Goal: Task Accomplishment & Management: Manage account settings

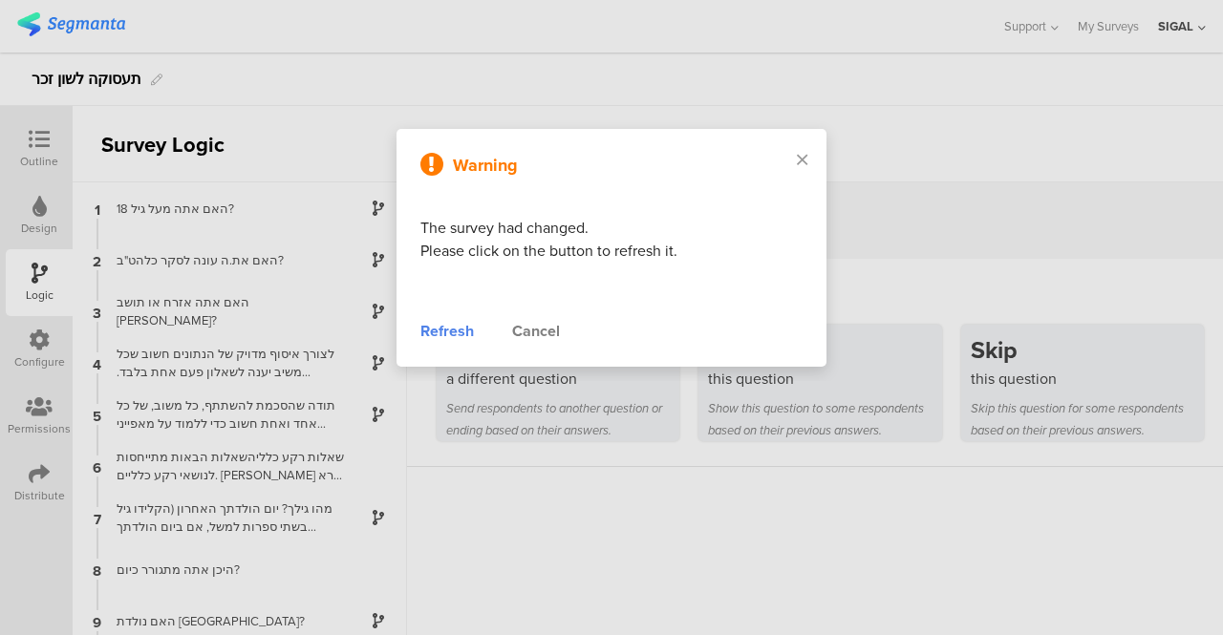
scroll to position [690, 0]
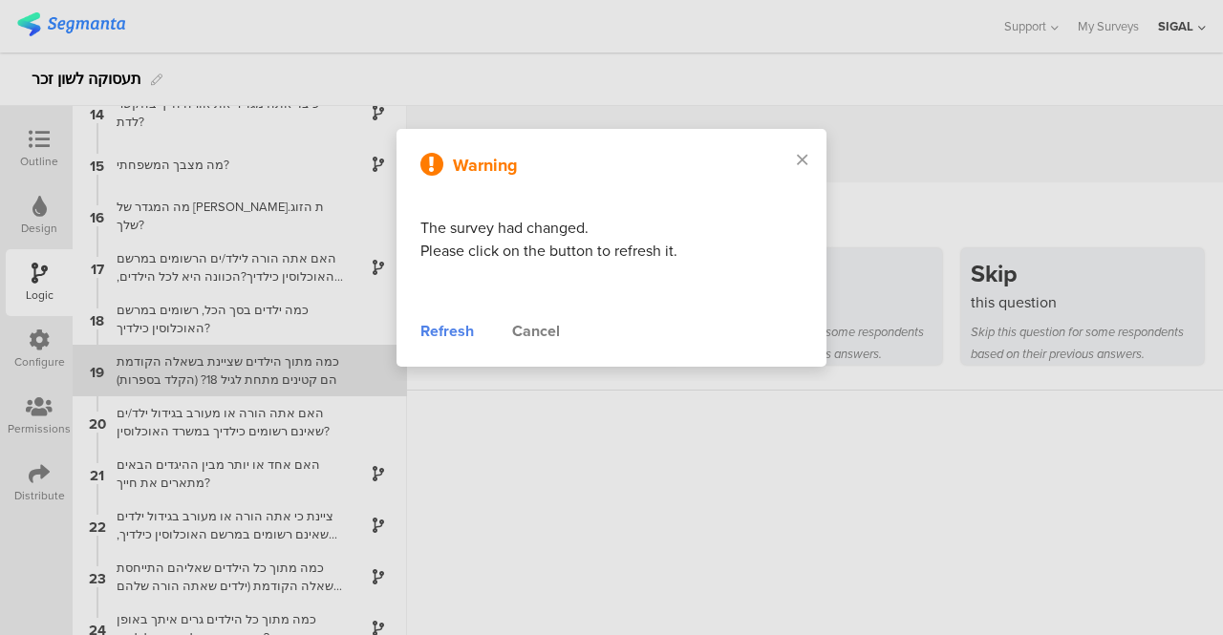
click at [451, 334] on div "Refresh" at bounding box center [447, 331] width 54 height 23
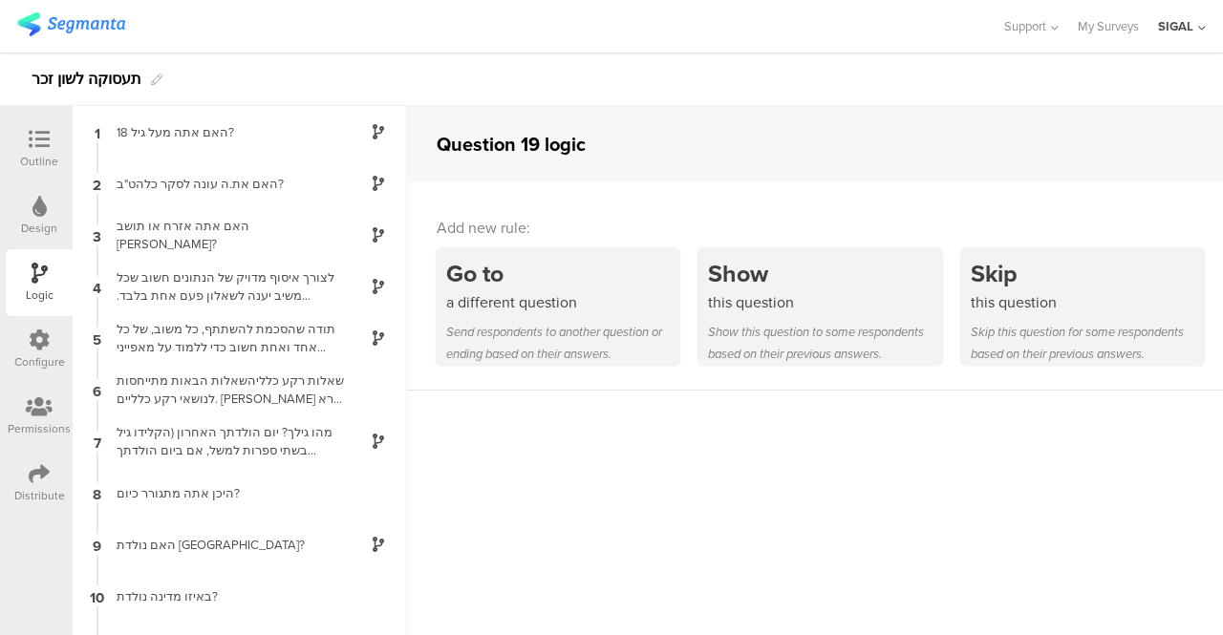
click at [42, 147] on icon at bounding box center [39, 139] width 21 height 21
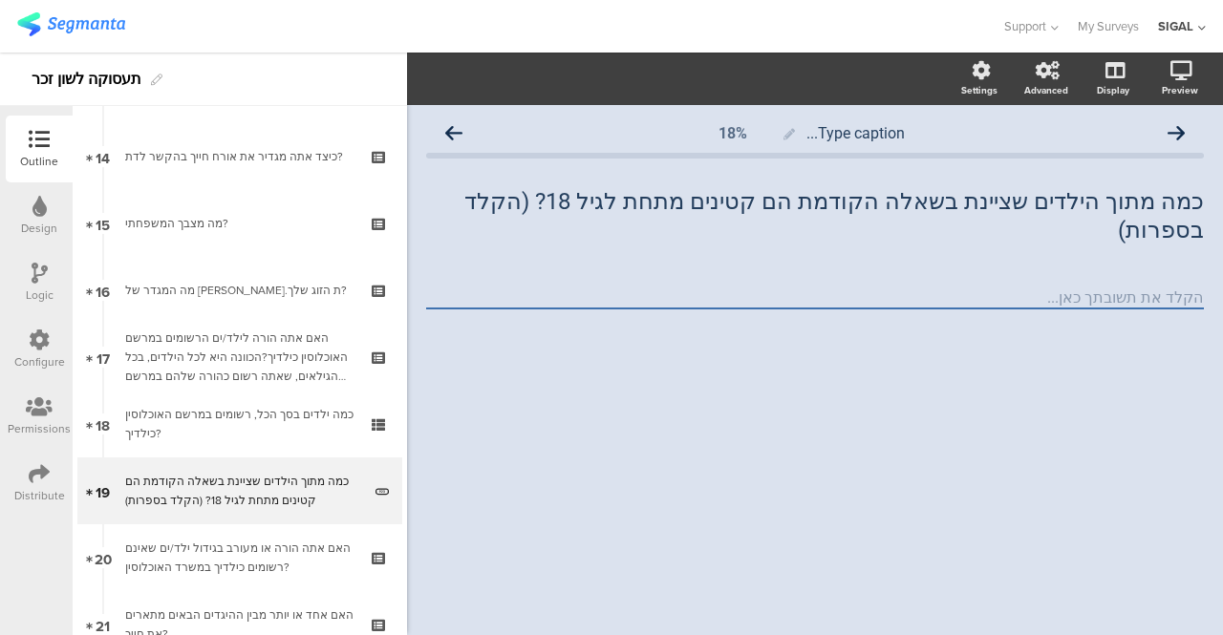
scroll to position [1049, 0]
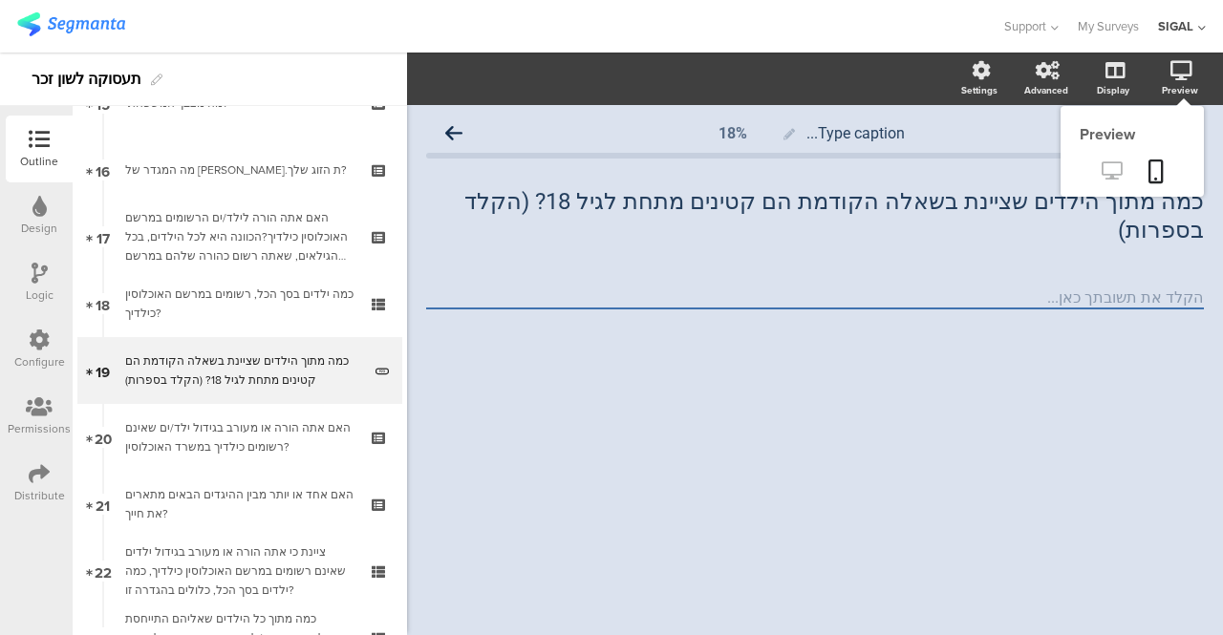
click at [1114, 167] on icon at bounding box center [1112, 170] width 20 height 18
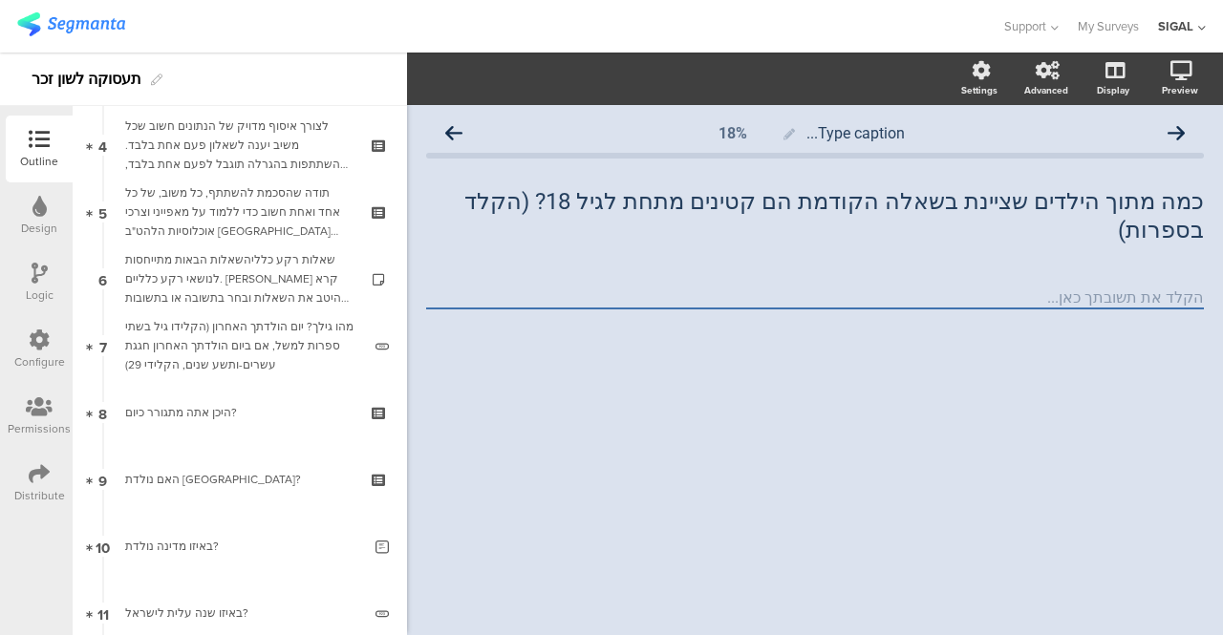
scroll to position [0, 0]
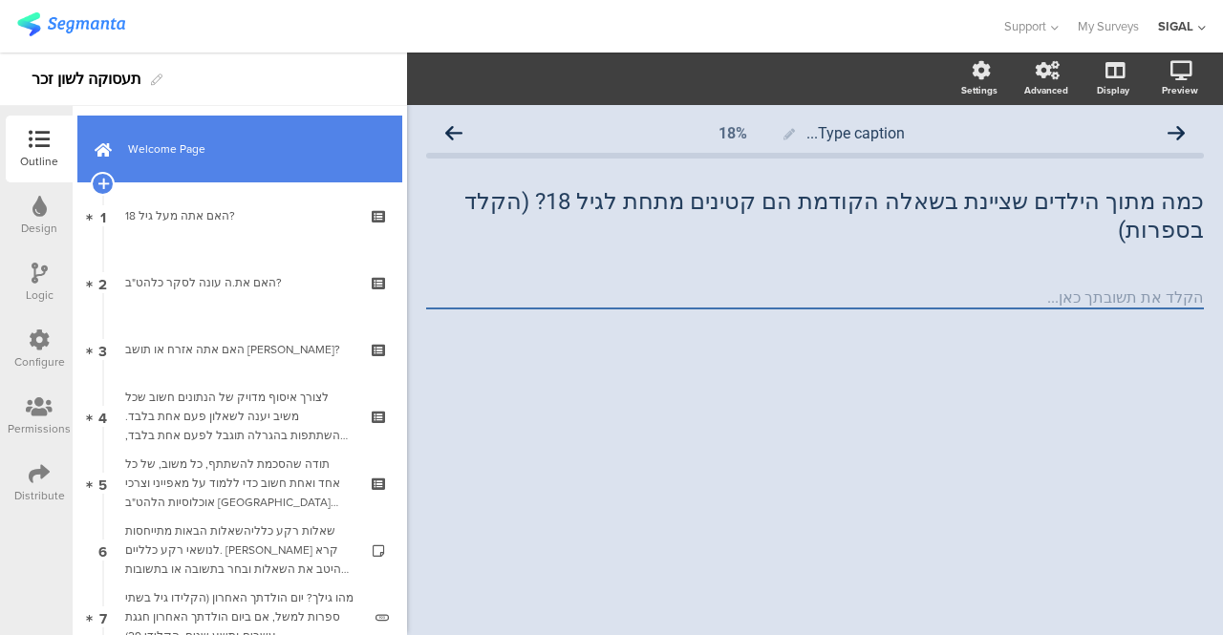
click at [166, 147] on span "Welcome Page" at bounding box center [250, 149] width 245 height 19
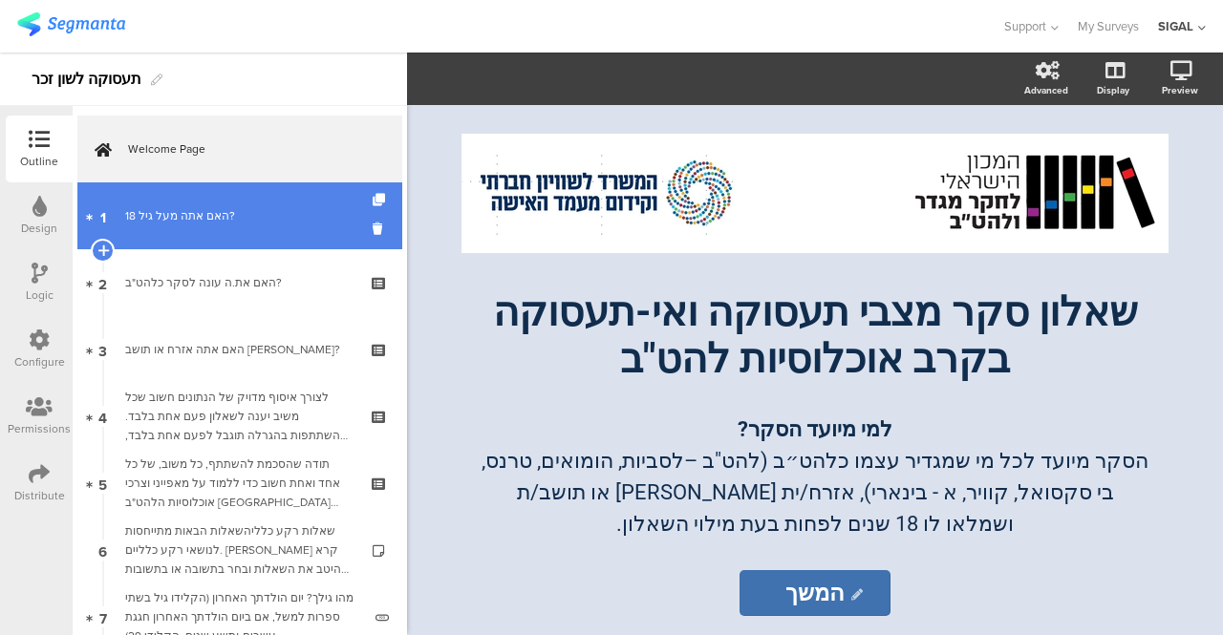
click at [168, 223] on div "האם אתה מעל גיל 18?" at bounding box center [239, 215] width 228 height 19
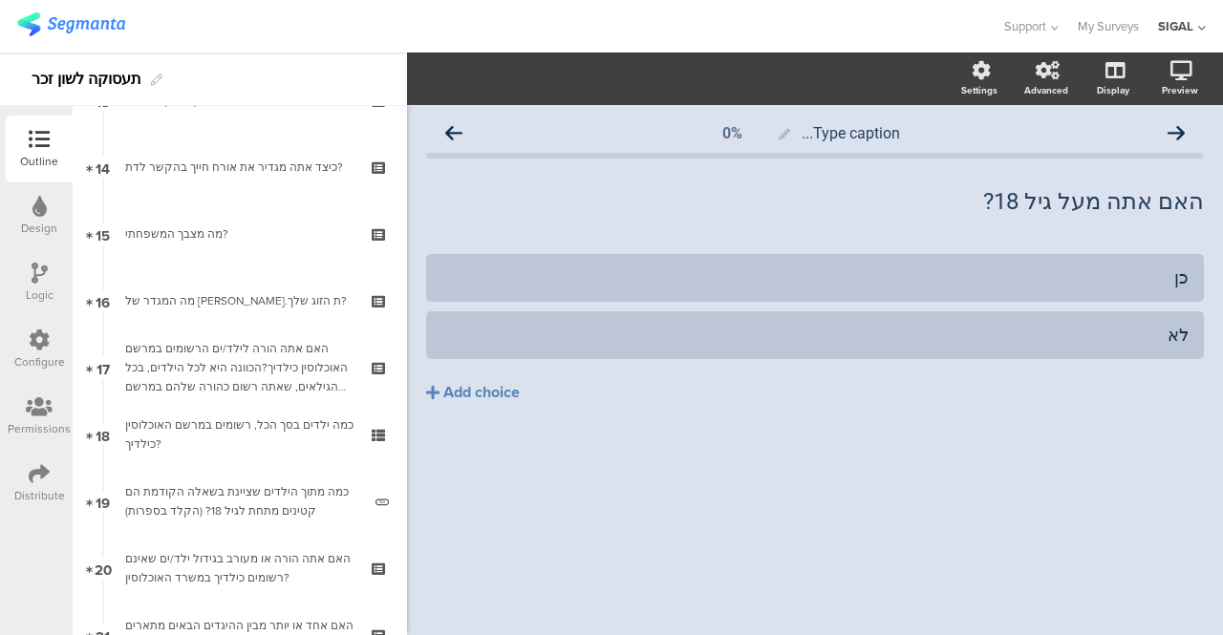
scroll to position [930, 0]
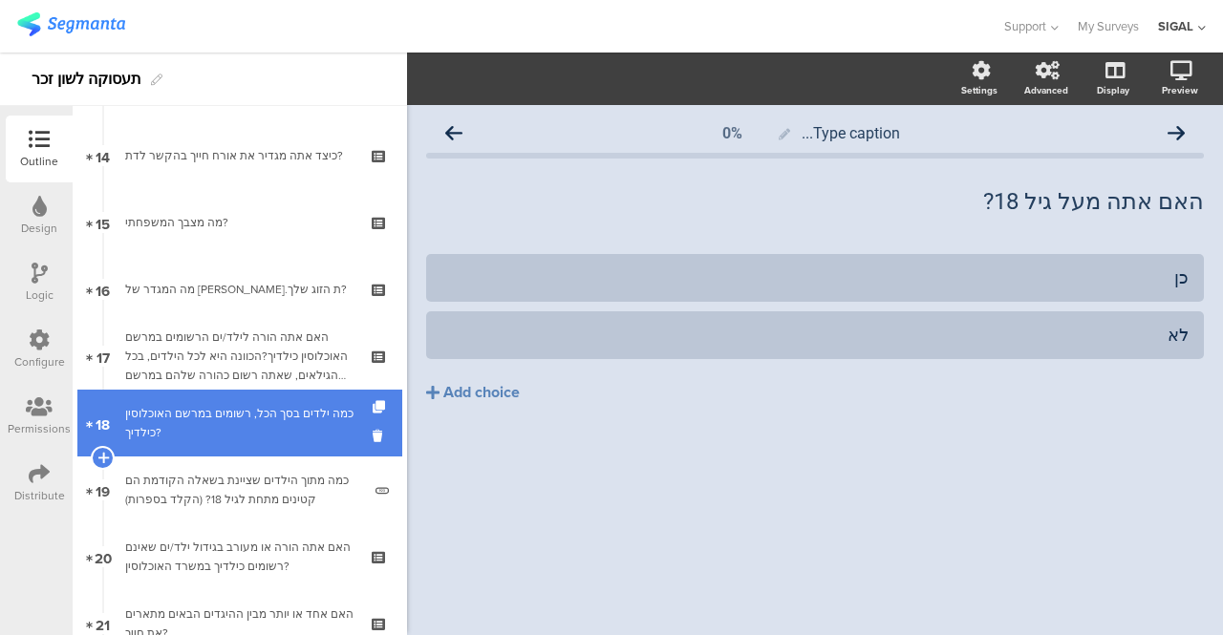
click at [189, 420] on div "כמה ילדים בסך הכל, רשומים במרשם האוכלוסין כילדיך?" at bounding box center [239, 423] width 228 height 38
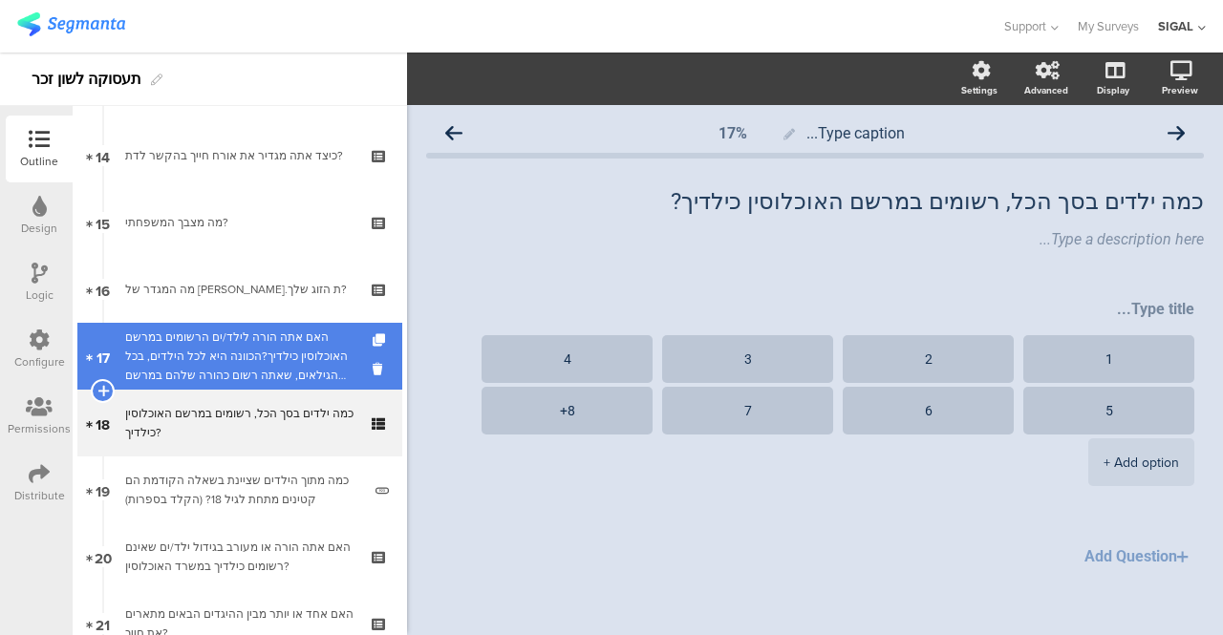
click at [275, 363] on div "האם אתה הורה לילד/ים הרשומים במרשם האוכלוסין כילדיך?הכוונה היא לכל הילדים, בכל …" at bounding box center [239, 356] width 228 height 57
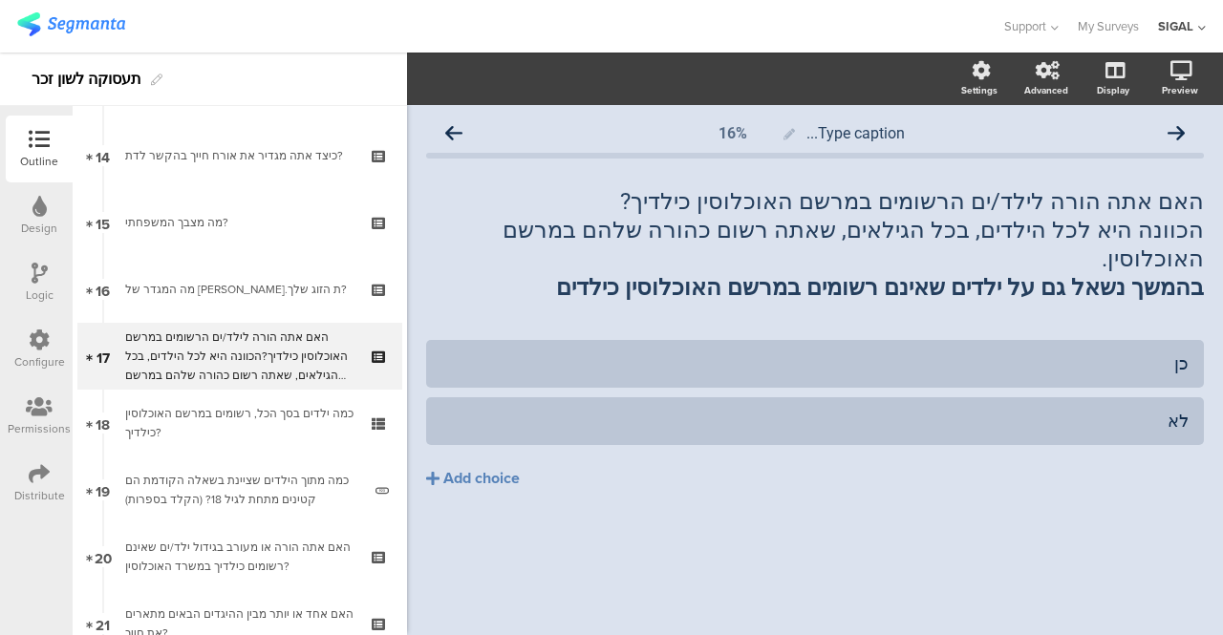
click at [32, 281] on icon at bounding box center [40, 273] width 16 height 21
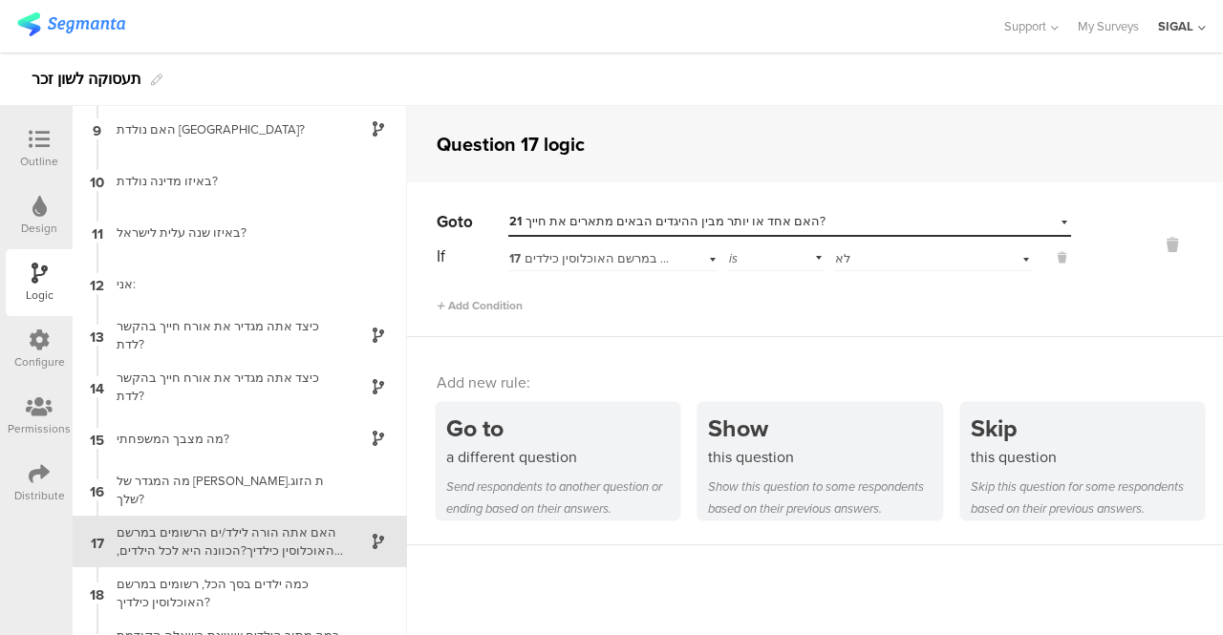
scroll to position [587, 0]
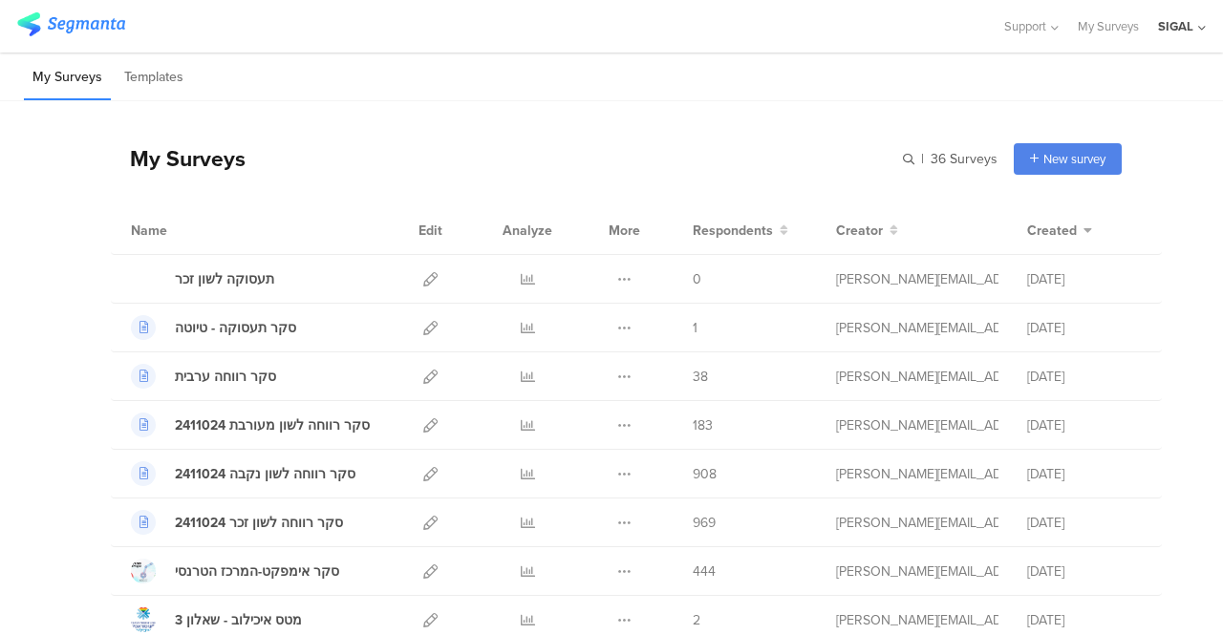
click at [1177, 22] on div "SIGAL" at bounding box center [1175, 26] width 35 height 18
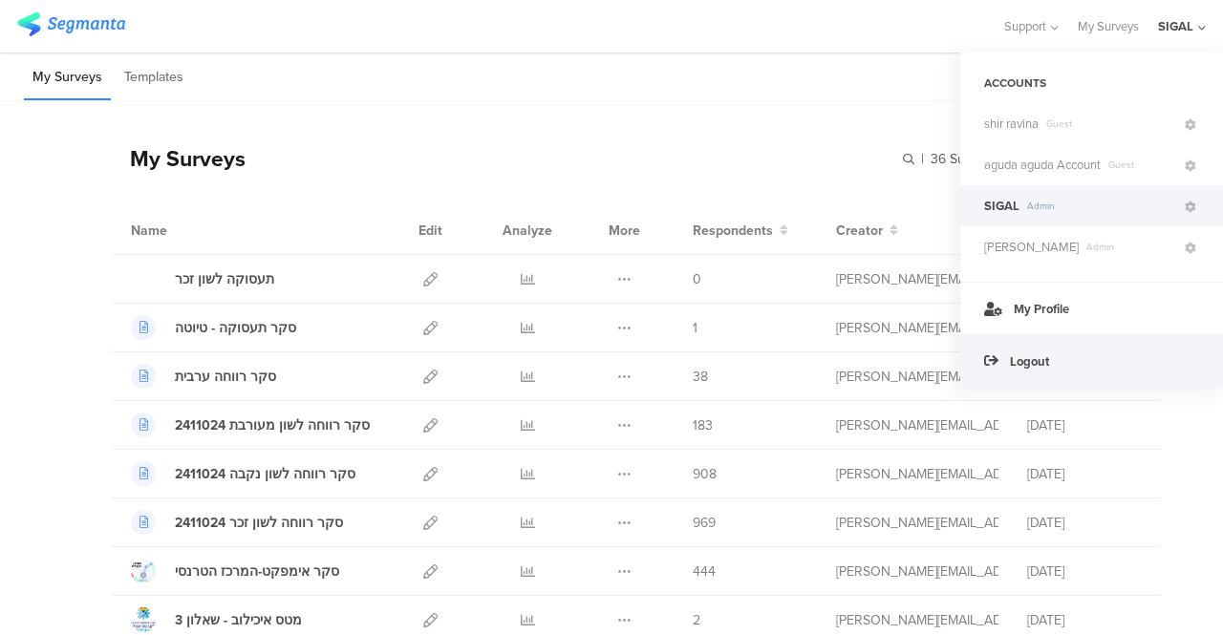
click at [1018, 355] on span "Logout" at bounding box center [1029, 362] width 39 height 18
